Goal: Transaction & Acquisition: Book appointment/travel/reservation

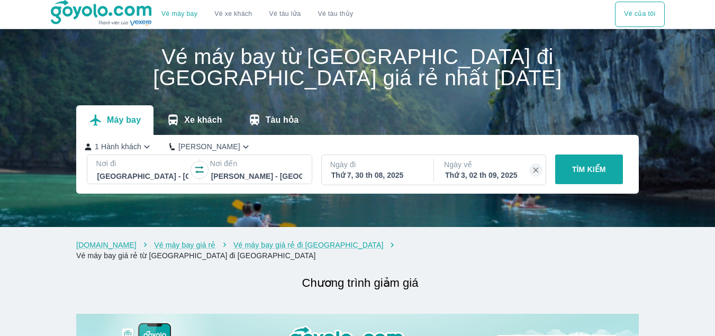
scroll to position [53, 0]
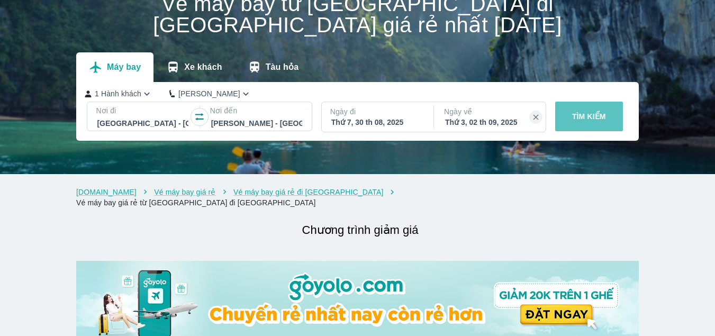
click at [584, 115] on p "TÌM KIẾM" at bounding box center [589, 116] width 34 height 11
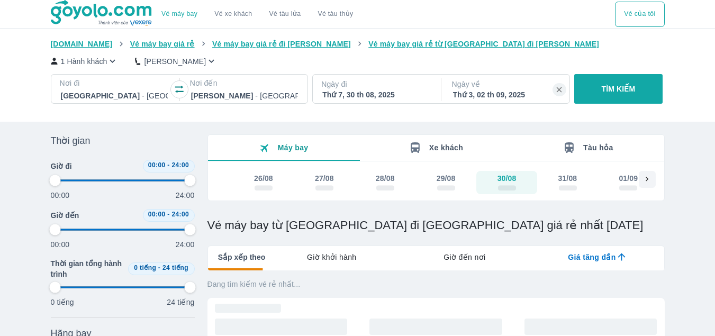
type input "97.9166666666667"
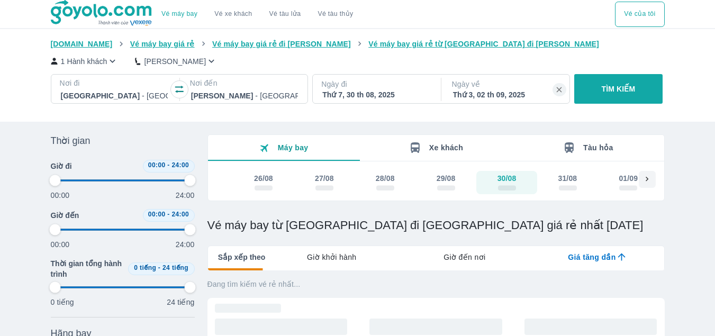
type input "97.9166666666667"
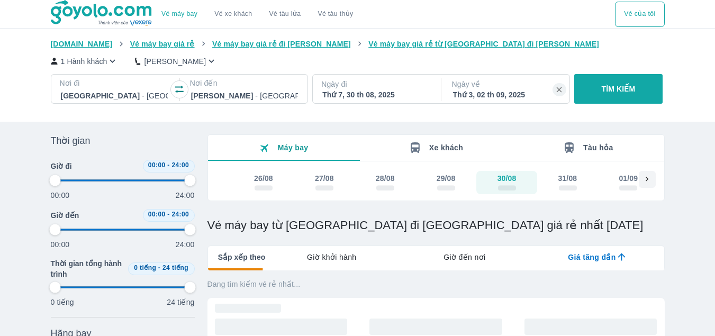
type input "97.9166666666667"
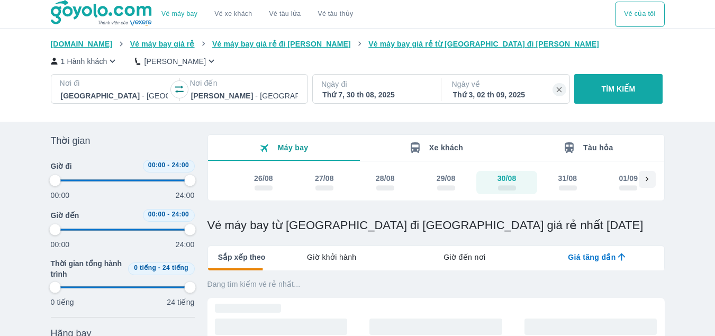
type input "97.9166666666667"
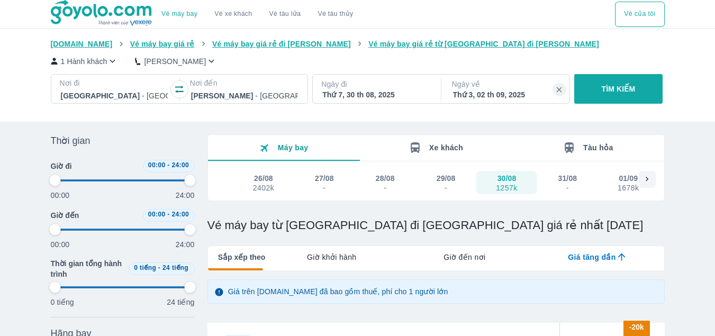
type input "97.9166666666667"
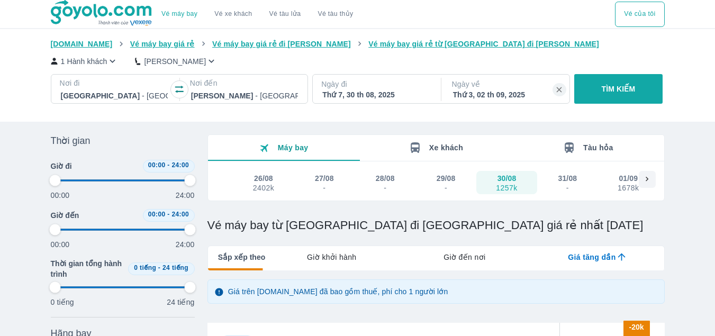
type input "97.9166666666667"
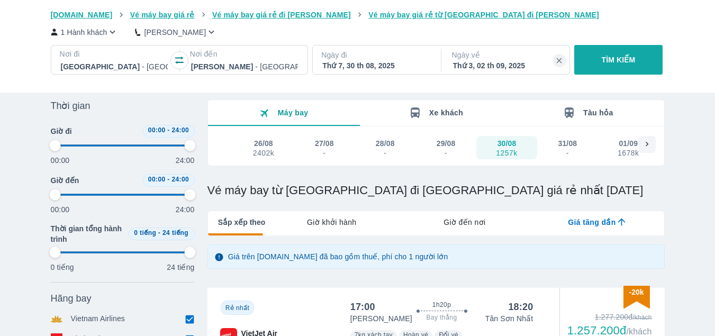
type input "97.9166666666667"
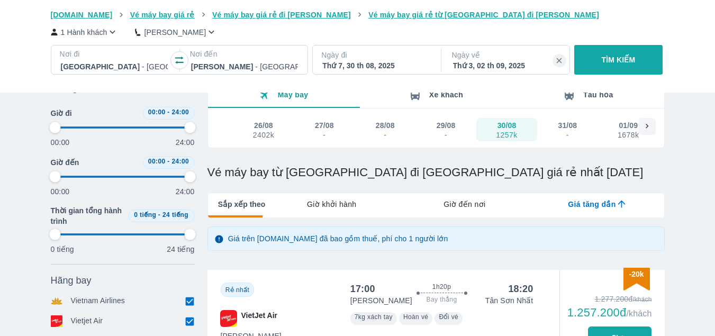
type input "97.9166666666667"
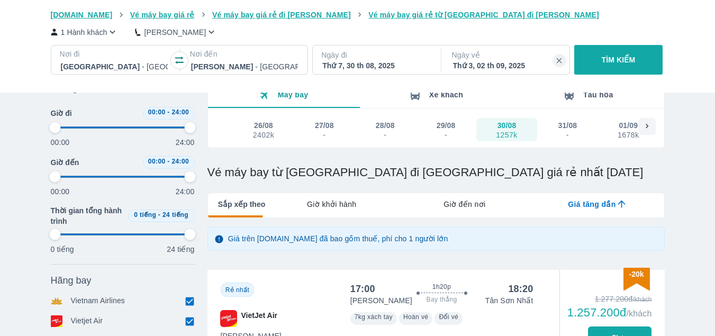
type input "97.9166666666667"
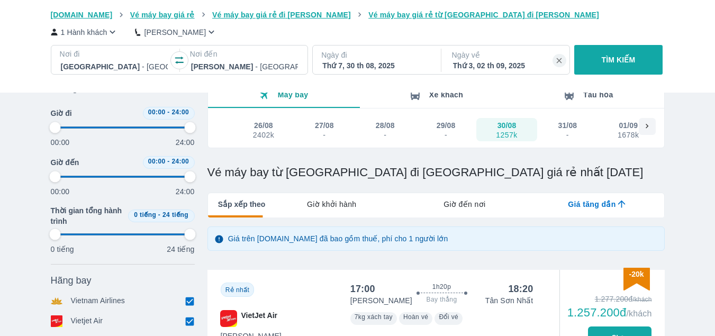
type input "97.9166666666667"
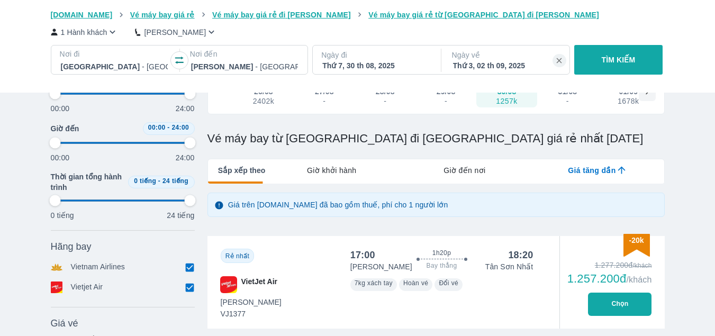
scroll to position [106, 0]
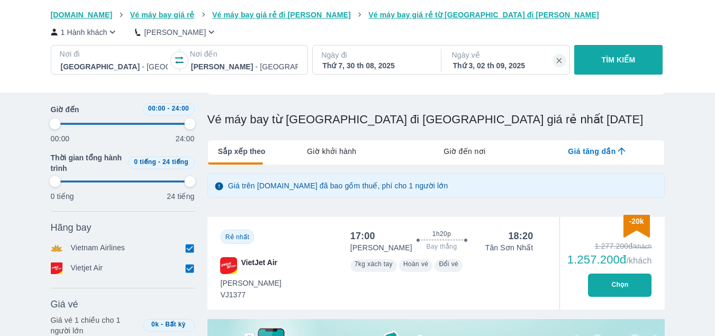
type input "97.9166666666667"
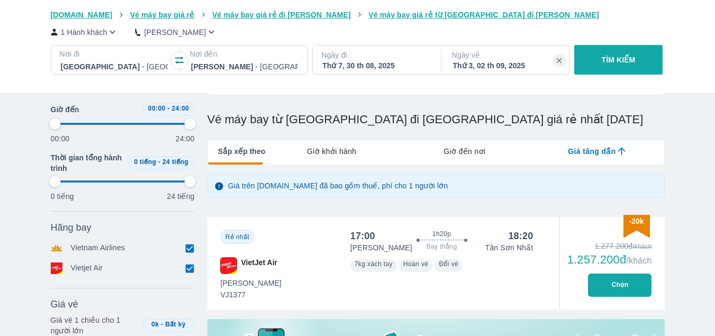
type input "97.9166666666667"
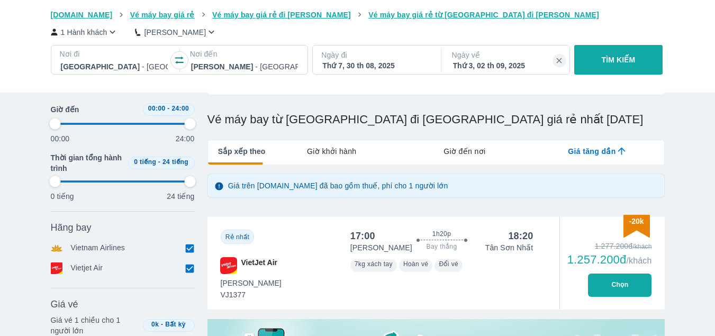
type input "97.9166666666667"
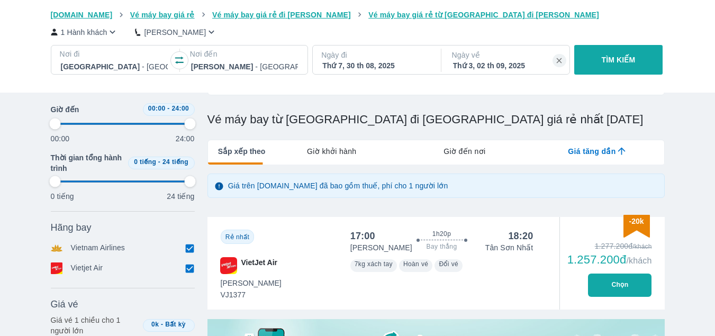
type input "97.9166666666667"
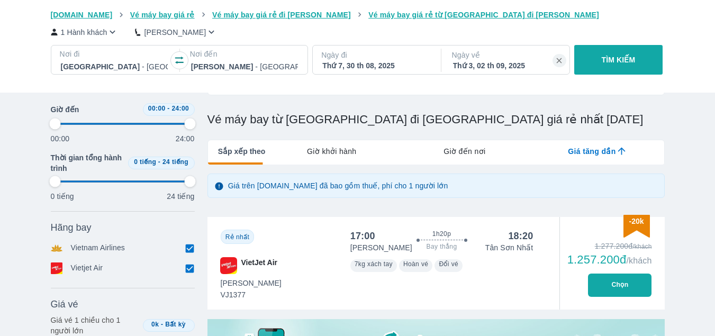
type input "97.9166666666667"
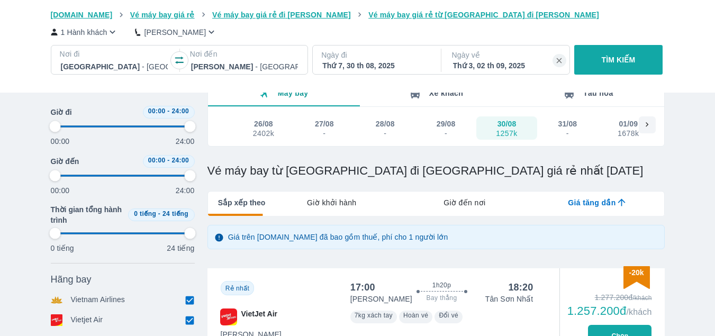
scroll to position [53, 0]
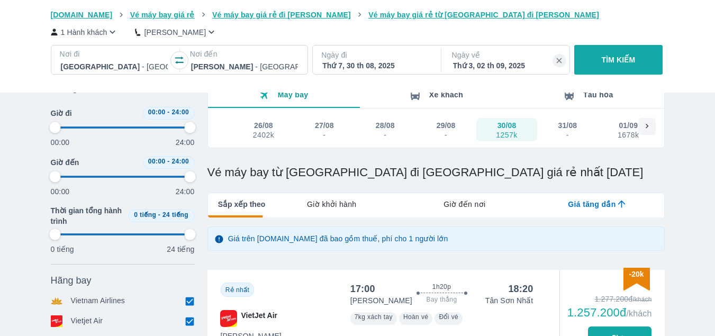
type input "97.9166666666667"
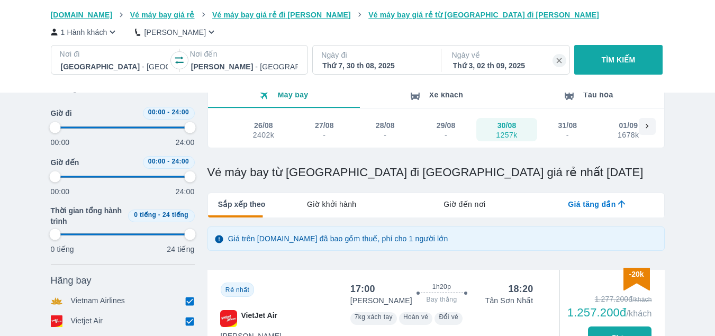
type input "97.9166666666667"
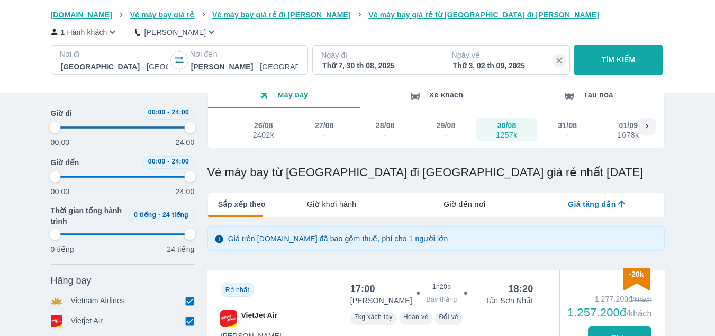
type input "97.9166666666667"
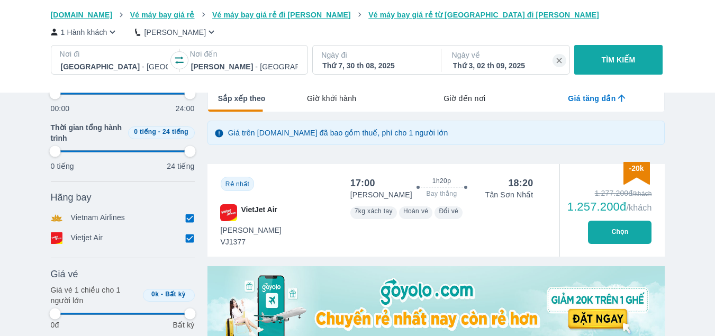
type input "97.9166666666667"
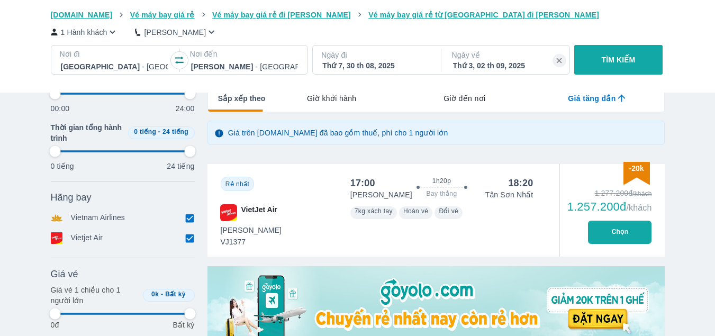
type input "97.9166666666667"
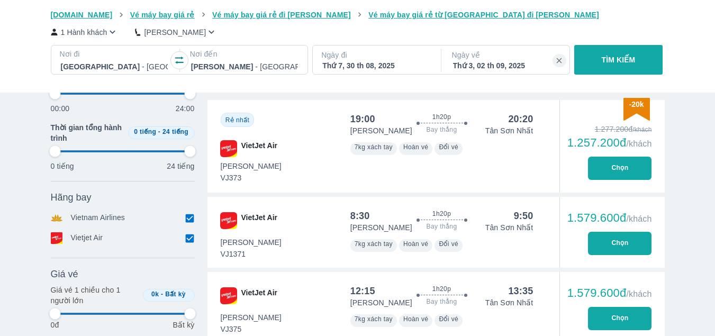
type input "97.9166666666667"
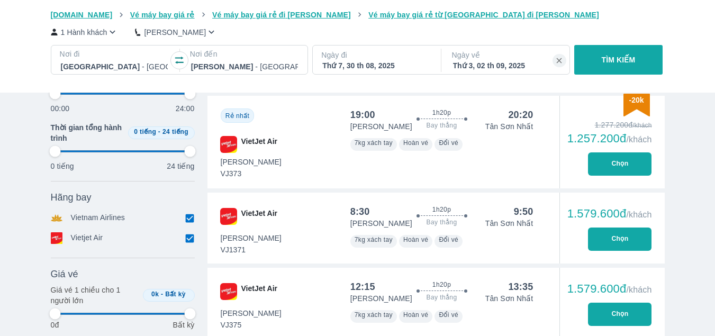
type input "97.9166666666667"
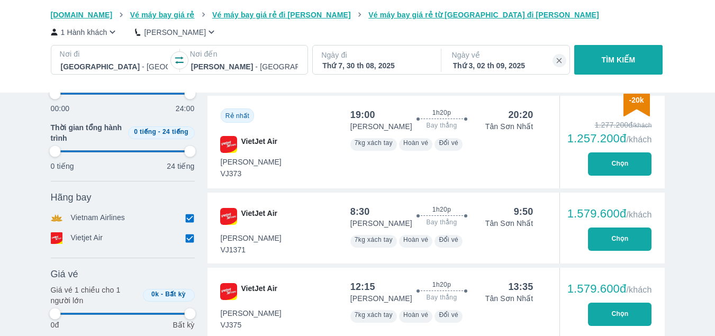
type input "97.9166666666667"
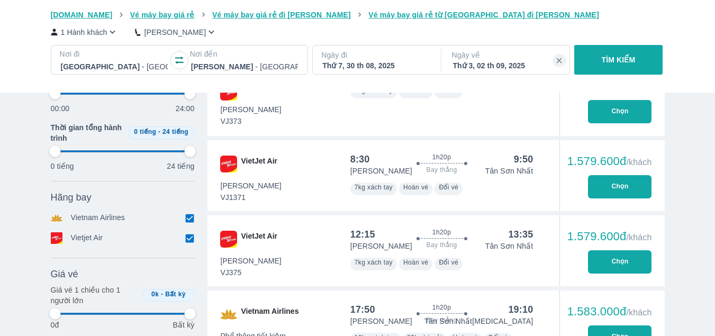
scroll to position [582, 0]
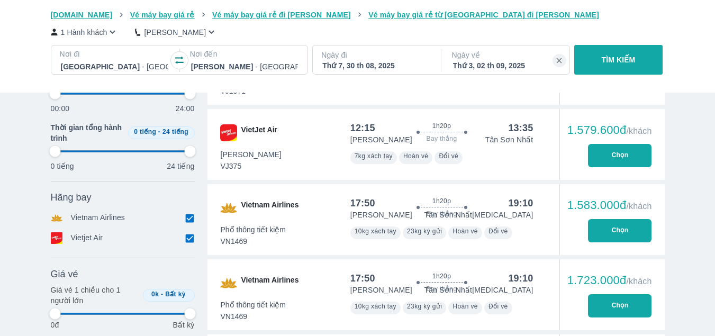
type input "97.9166666666667"
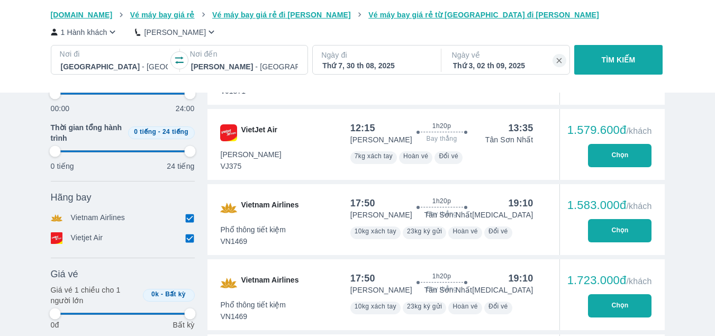
type input "97.9166666666667"
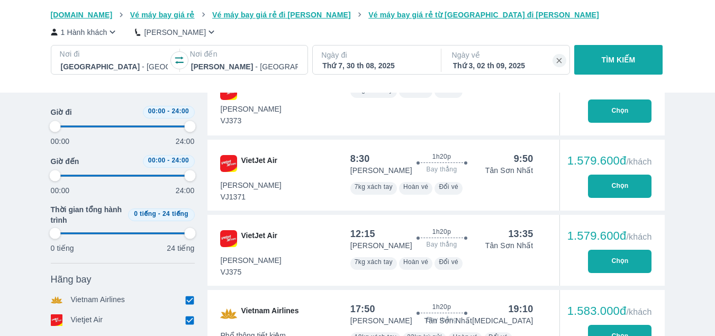
type input "97.9166666666667"
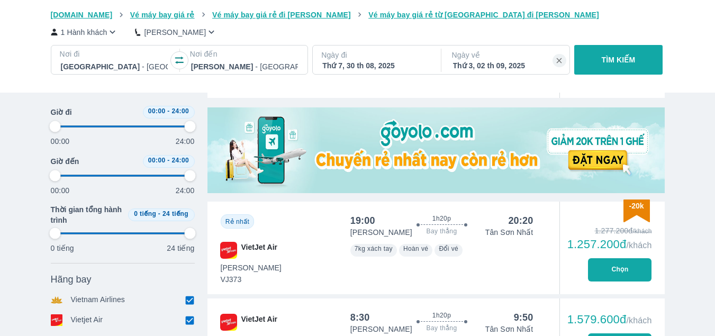
type input "97.9166666666667"
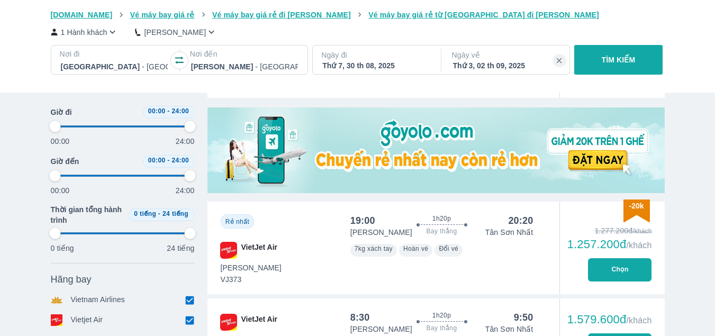
type input "97.9166666666667"
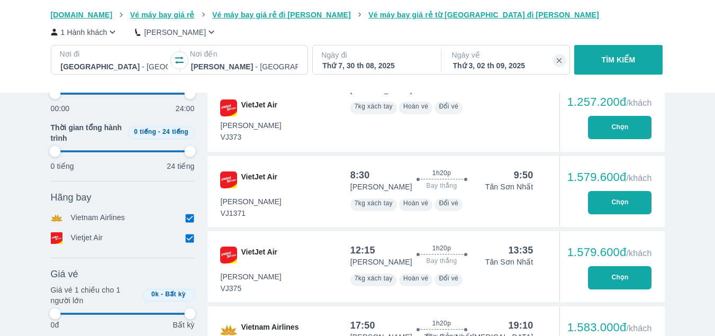
type input "97.9166666666667"
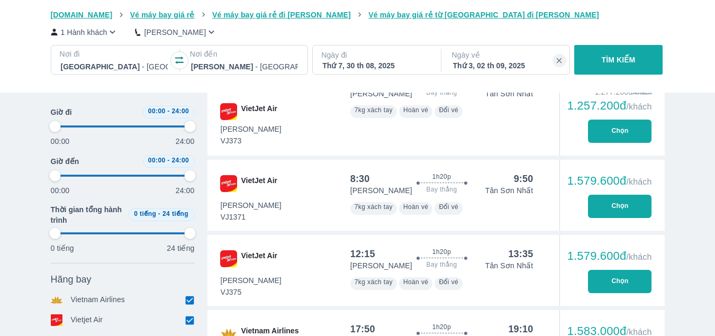
scroll to position [371, 0]
